Goal: Obtain resource: Download file/media

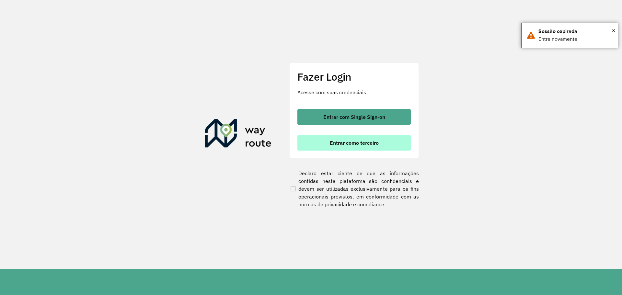
click at [385, 147] on button "Entrar como terceiro" at bounding box center [353, 143] width 113 height 16
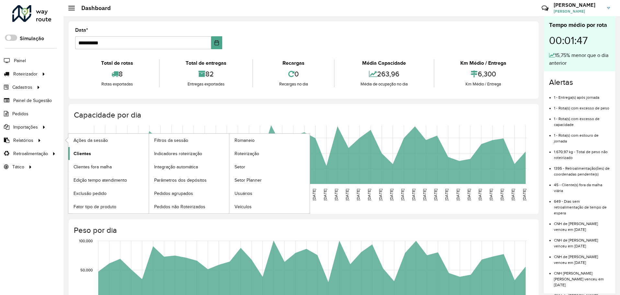
click at [83, 156] on span "Clientes" at bounding box center [82, 153] width 17 height 7
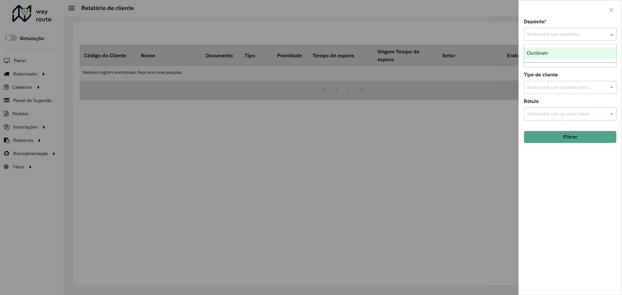
click at [547, 34] on input "text" at bounding box center [563, 35] width 73 height 8
click at [558, 53] on div "Ouribram" at bounding box center [570, 53] width 92 height 11
click at [565, 135] on button "Filtrar" at bounding box center [570, 137] width 93 height 12
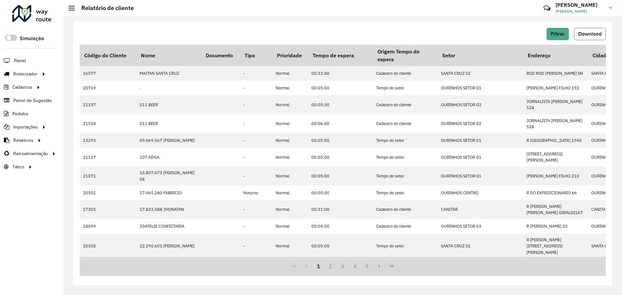
click at [580, 35] on span "Download" at bounding box center [589, 34] width 23 height 6
click at [32, 115] on li "Pedidos" at bounding box center [32, 113] width 64 height 13
click at [26, 115] on span "Pedidos" at bounding box center [20, 114] width 17 height 7
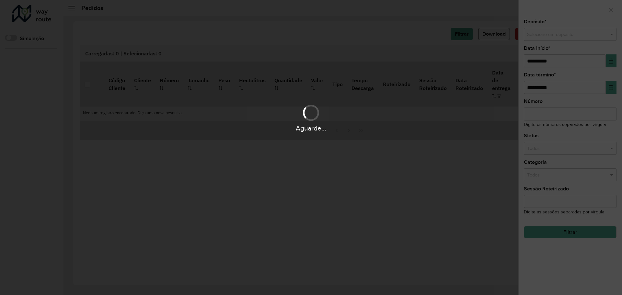
click at [539, 36] on div "Aguarde..." at bounding box center [311, 147] width 622 height 295
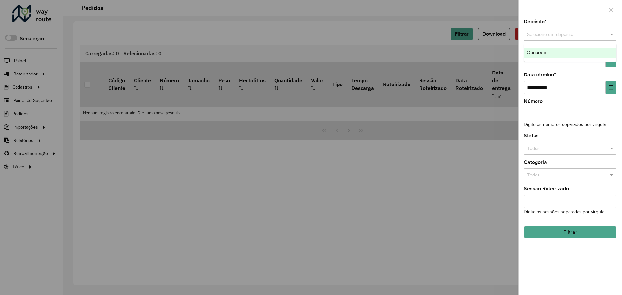
click at [545, 34] on input "text" at bounding box center [563, 34] width 73 height 7
drag, startPoint x: 547, startPoint y: 50, endPoint x: 557, endPoint y: 57, distance: 11.6
click at [548, 50] on div "Ouribram" at bounding box center [570, 53] width 92 height 10
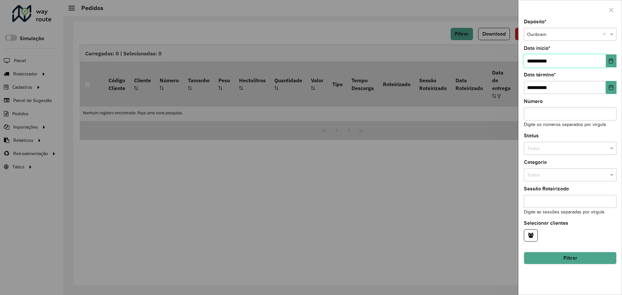
drag, startPoint x: 567, startPoint y: 60, endPoint x: 511, endPoint y: 73, distance: 57.0
click at [511, 73] on body "Aguarde... Pop-up bloqueado! Seu navegador bloqueou automáticamente a abertura …" at bounding box center [311, 147] width 622 height 295
type input "**********"
click at [572, 259] on button "Filtrar" at bounding box center [570, 258] width 93 height 12
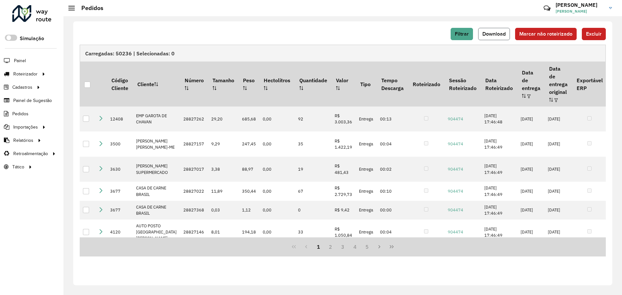
click at [498, 31] on span "Download" at bounding box center [494, 34] width 23 height 6
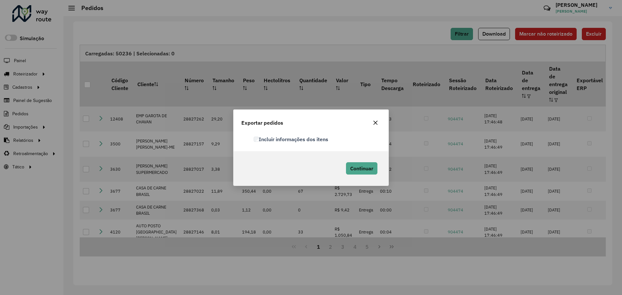
click at [314, 139] on label "Incluir informações dos itens" at bounding box center [291, 139] width 75 height 8
click at [370, 169] on span "Continuar" at bounding box center [361, 168] width 23 height 6
